Goal: Information Seeking & Learning: Learn about a topic

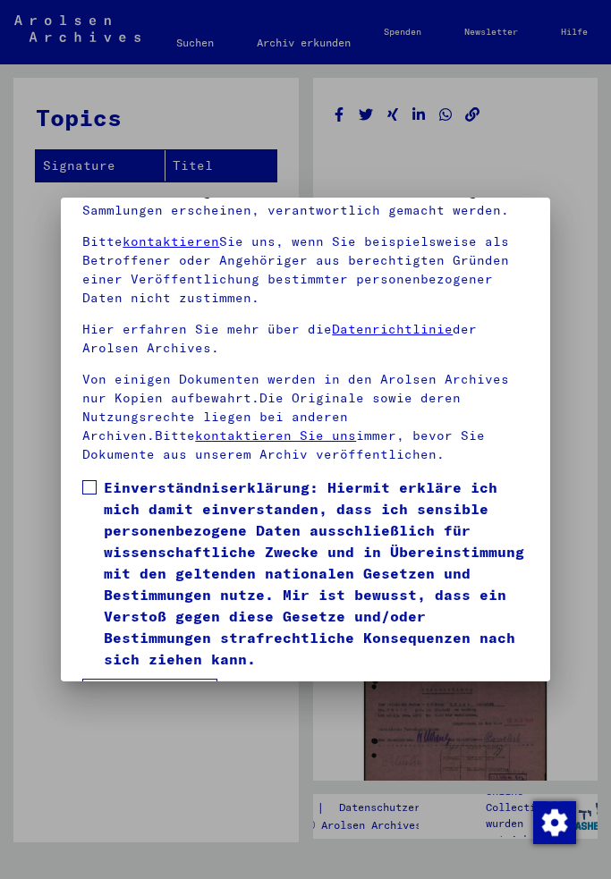
scroll to position [183, 0]
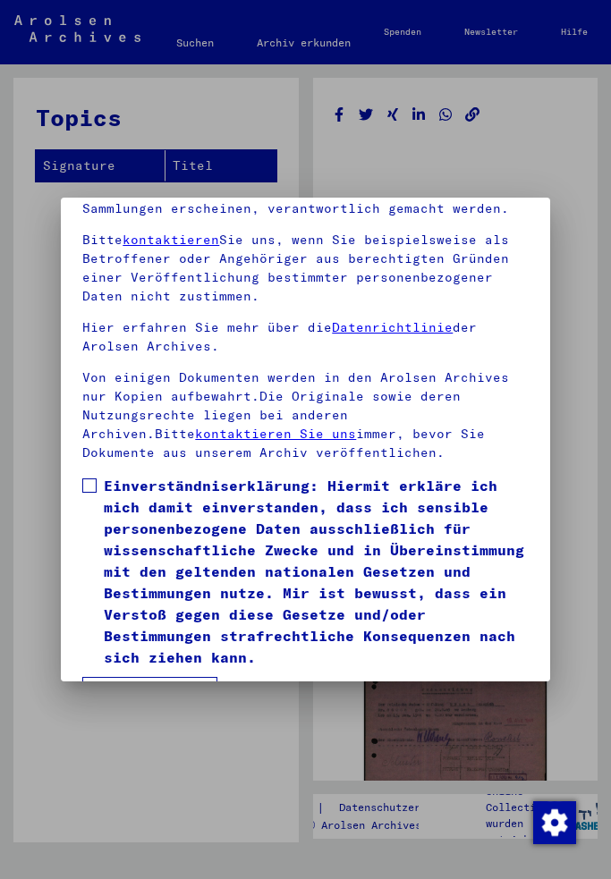
click at [99, 488] on label "Einverständniserklärung: Hiermit erkläre ich mich damit einverstanden, dass ich…" at bounding box center [304, 571] width 445 height 193
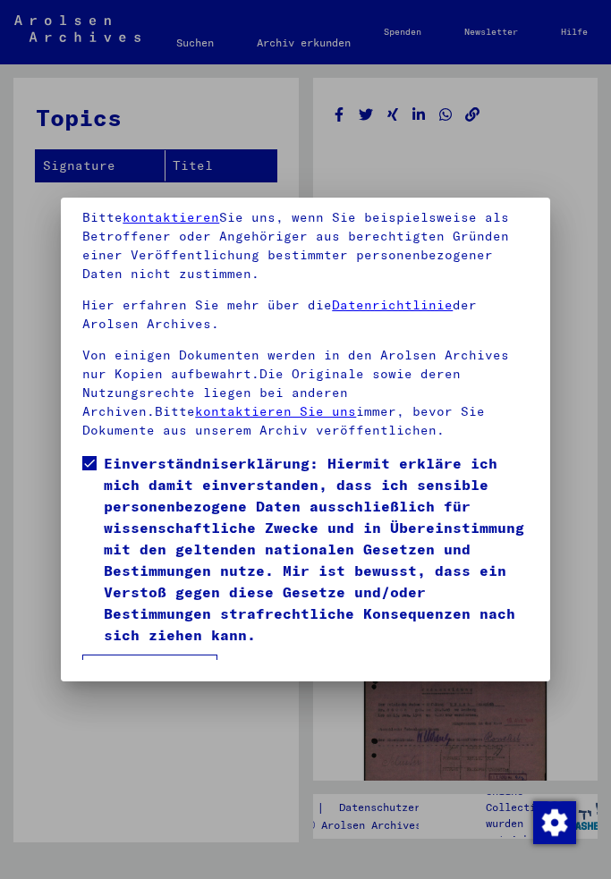
scroll to position [234, 0]
click at [185, 654] on button "Ich stimme zu" at bounding box center [149, 671] width 135 height 34
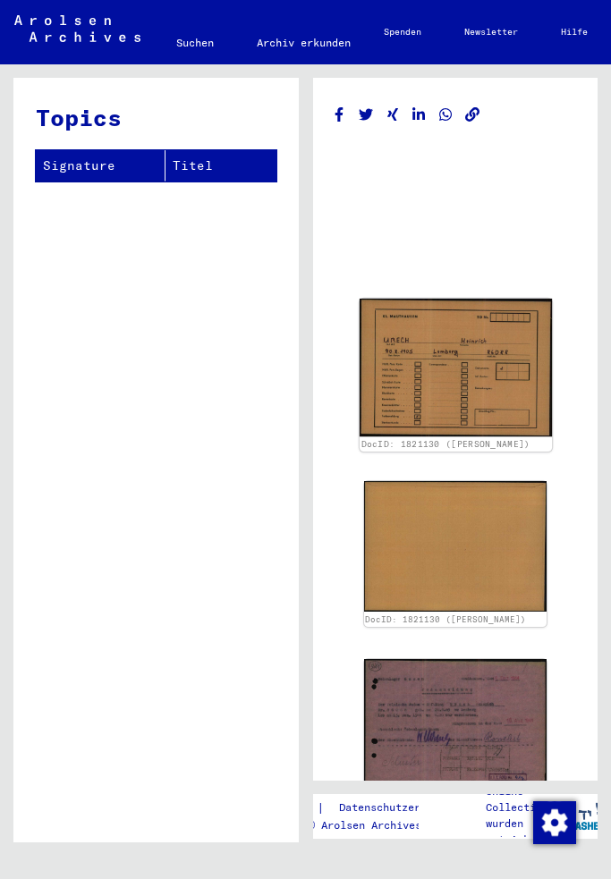
click at [514, 397] on img at bounding box center [455, 368] width 192 height 138
click at [469, 393] on img at bounding box center [455, 368] width 192 height 138
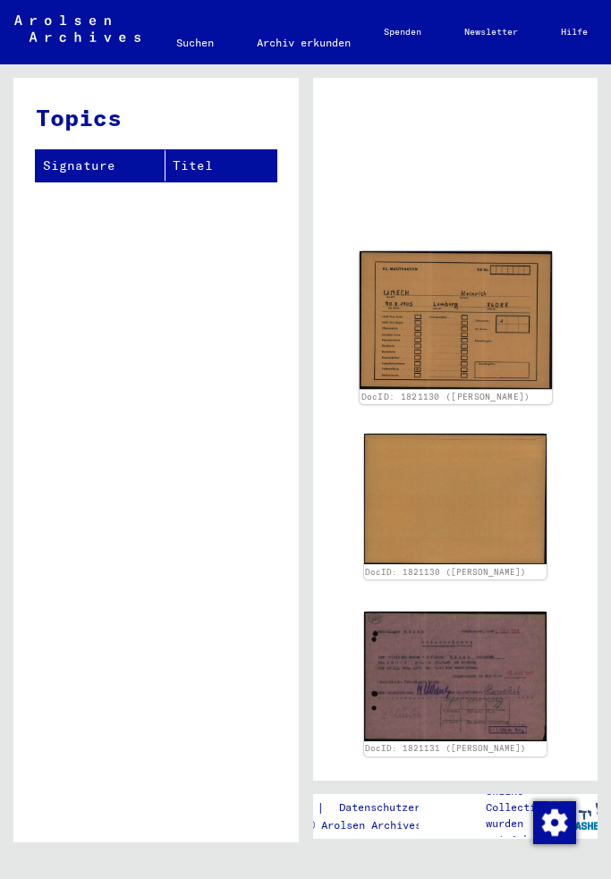
scroll to position [50, 0]
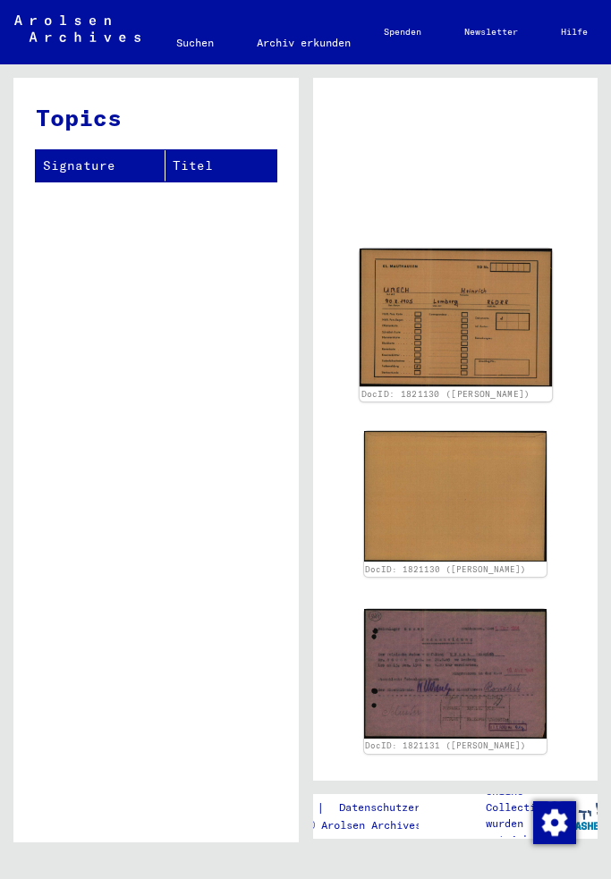
click at [483, 359] on img at bounding box center [455, 318] width 192 height 138
click at [474, 384] on img at bounding box center [455, 318] width 192 height 138
click at [493, 337] on img at bounding box center [455, 318] width 192 height 138
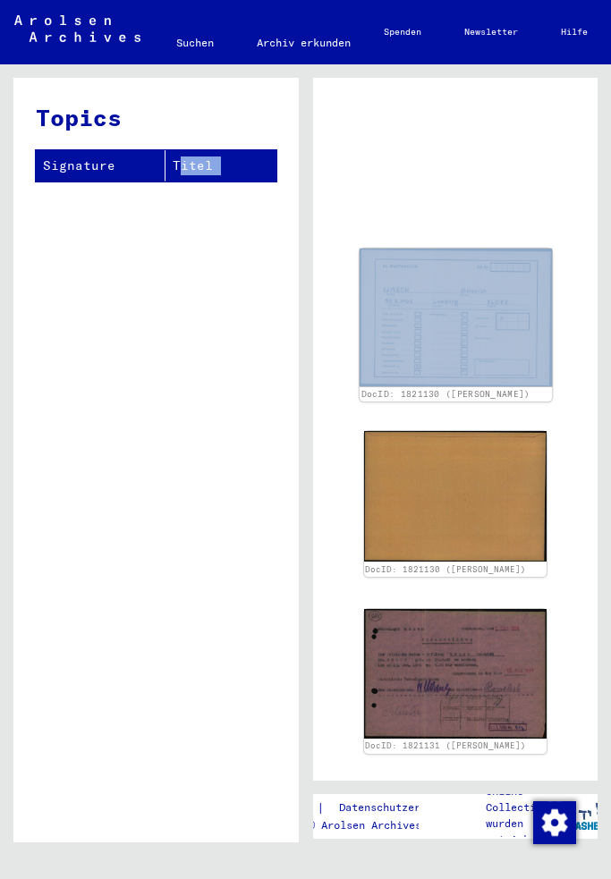
click at [494, 337] on img at bounding box center [455, 318] width 192 height 138
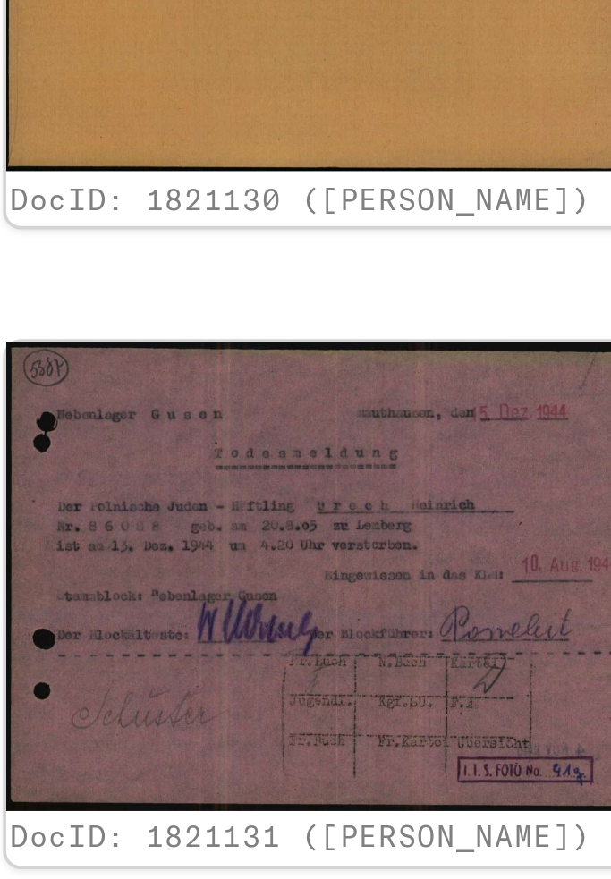
scroll to position [382, 0]
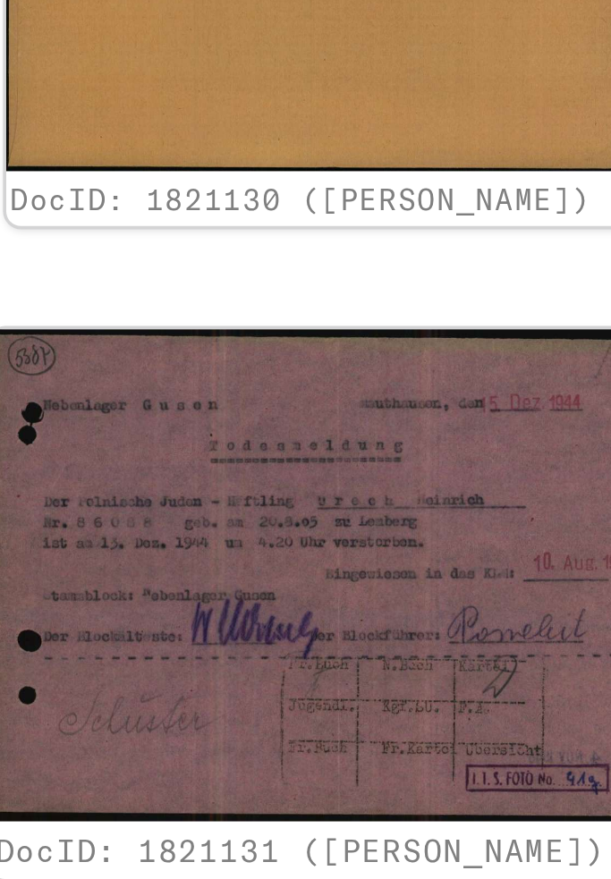
click at [359, 340] on img at bounding box center [455, 408] width 192 height 136
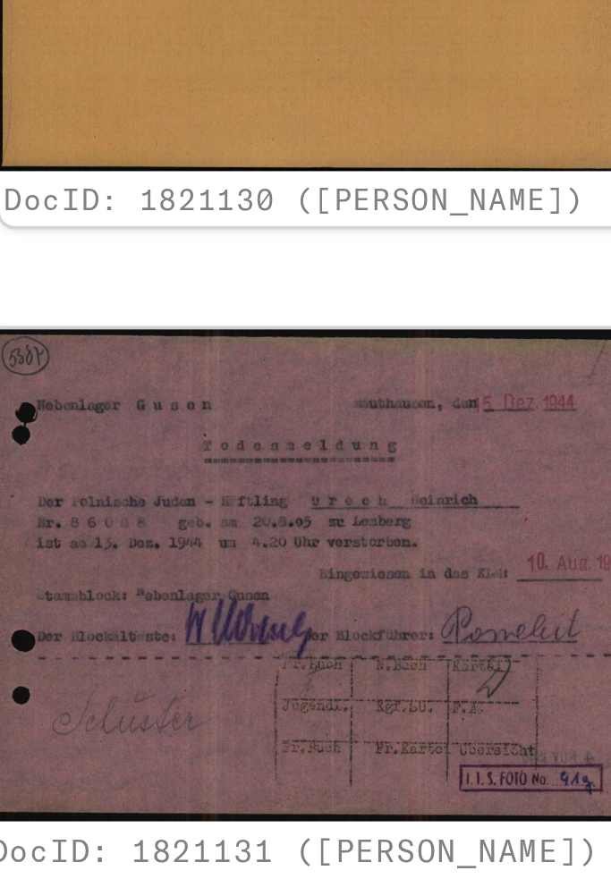
scroll to position [375, 1]
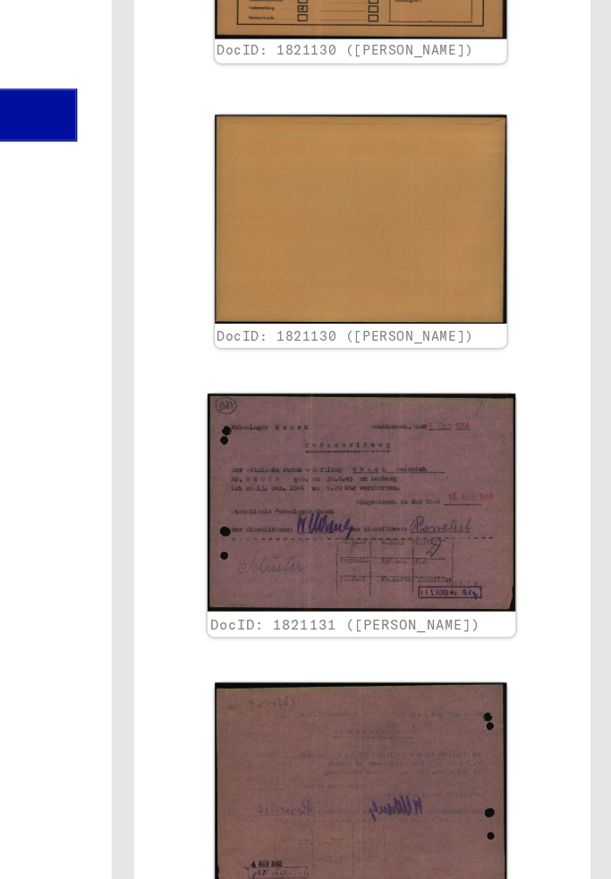
click at [358, 340] on img at bounding box center [454, 408] width 192 height 136
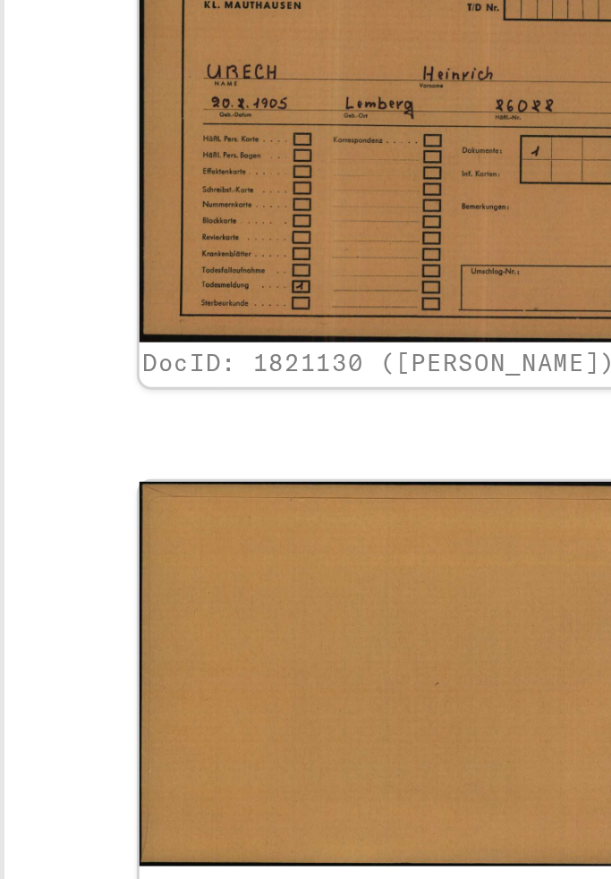
scroll to position [0, 0]
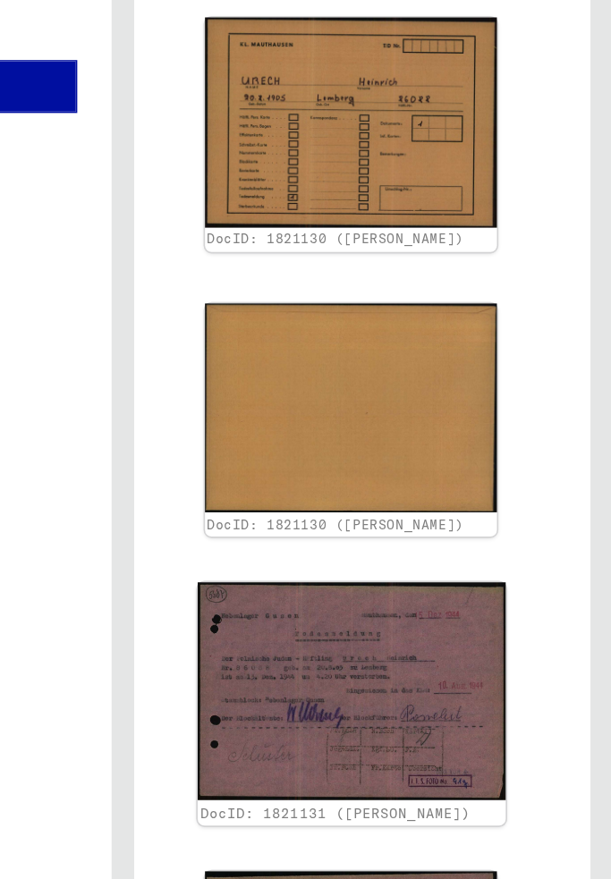
click at [351, 476] on img at bounding box center [447, 544] width 192 height 136
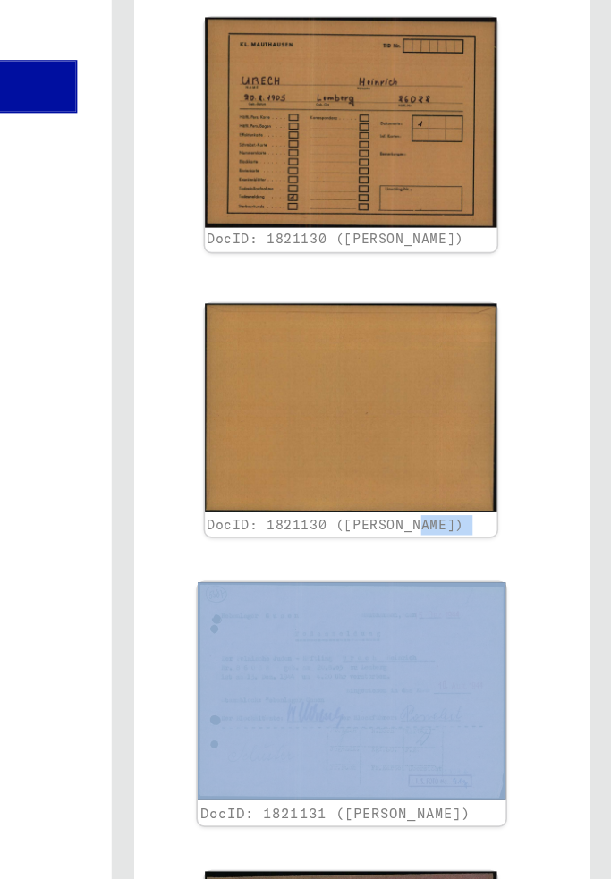
click at [351, 476] on img at bounding box center [447, 544] width 192 height 136
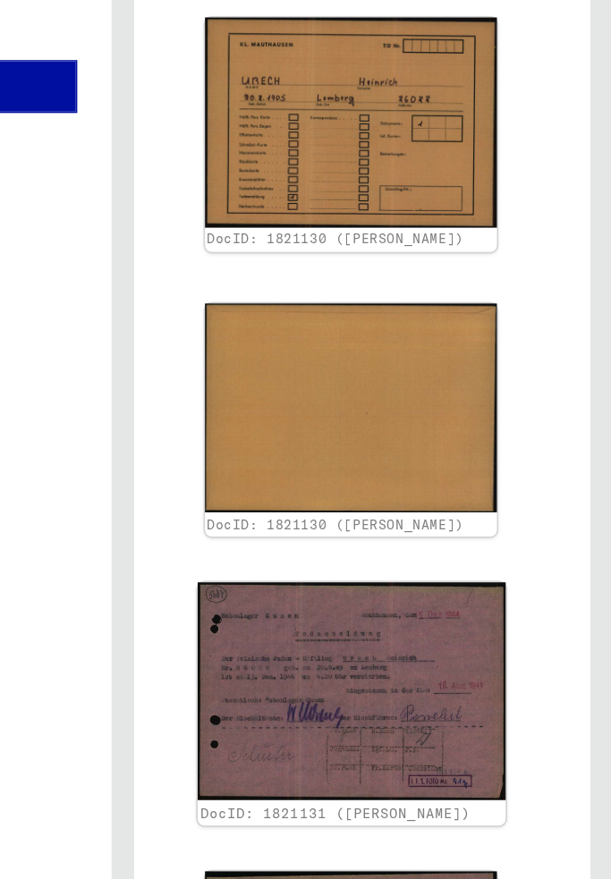
click at [351, 492] on img at bounding box center [447, 544] width 192 height 136
click at [351, 477] on img at bounding box center [447, 544] width 192 height 136
click at [351, 476] on img at bounding box center [447, 544] width 192 height 136
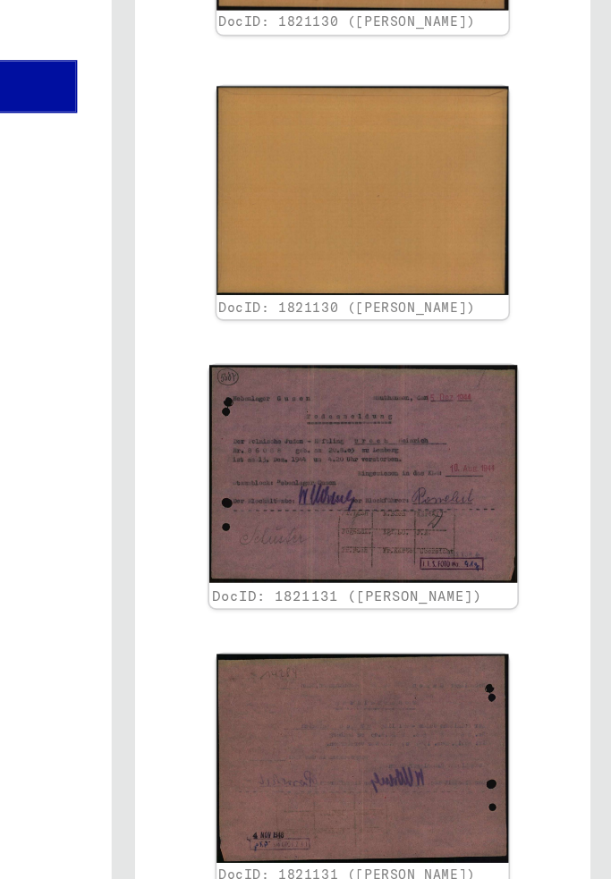
scroll to position [469, -1]
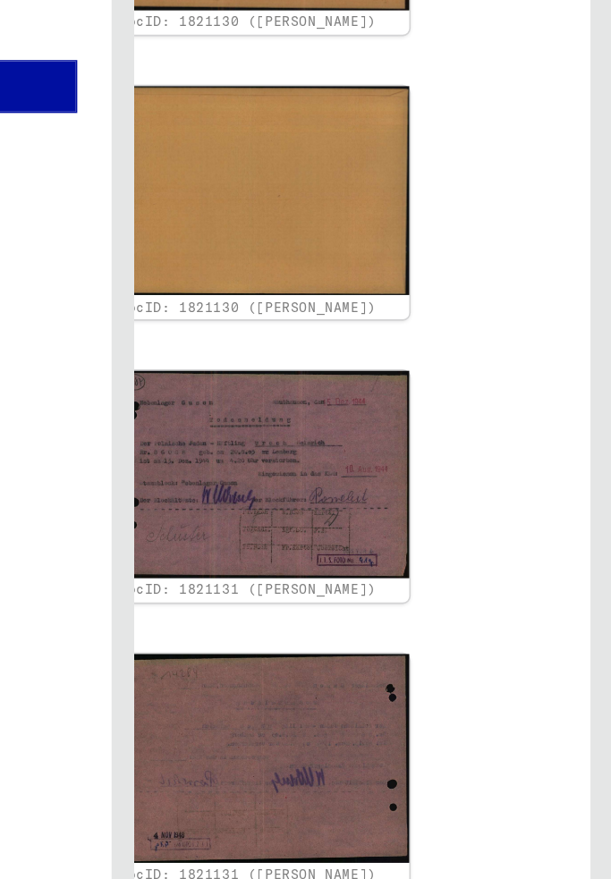
click at [316, 696] on link "See comments created before [DATE]" at bounding box center [453, 705] width 274 height 19
